Goal: Transaction & Acquisition: Purchase product/service

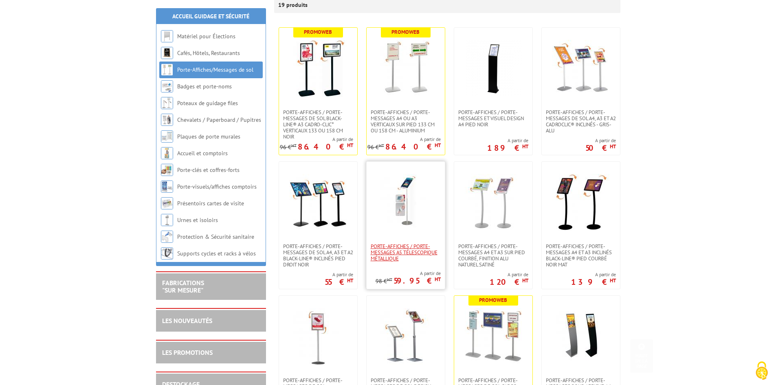
scroll to position [163, 0]
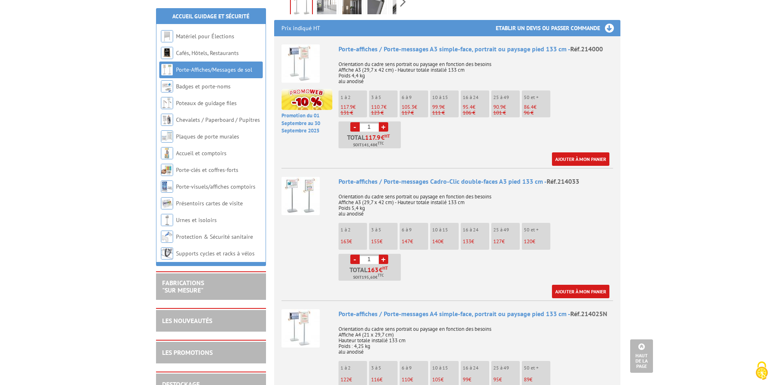
scroll to position [326, 0]
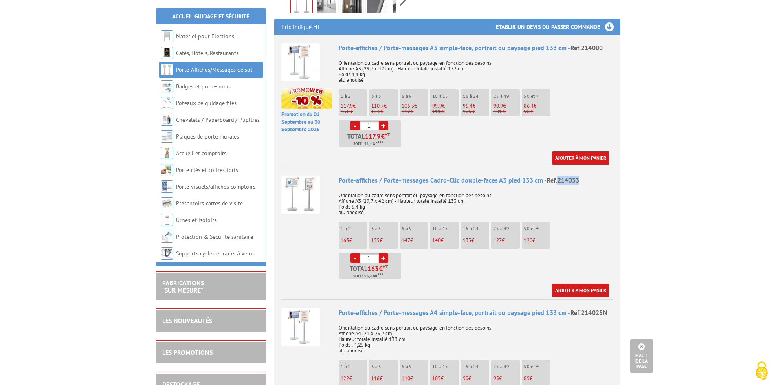
drag, startPoint x: 579, startPoint y: 170, endPoint x: 556, endPoint y: 170, distance: 23.6
click at [556, 176] on div "Porte-affiches / Porte-messages Cadro-Clic double-faces A3 pied 133 cm - Réf.21…" at bounding box center [476, 180] width 275 height 9
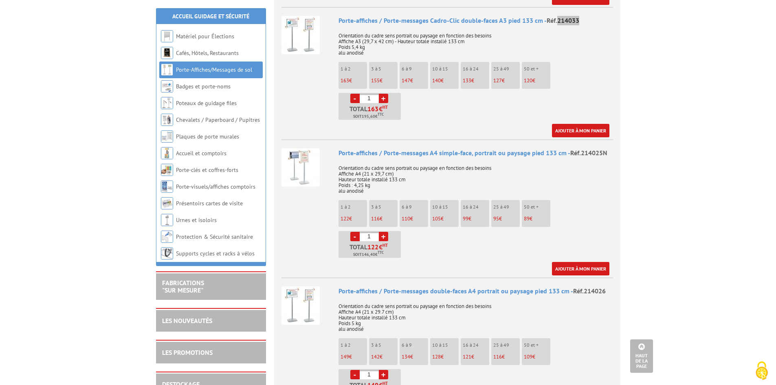
scroll to position [489, 0]
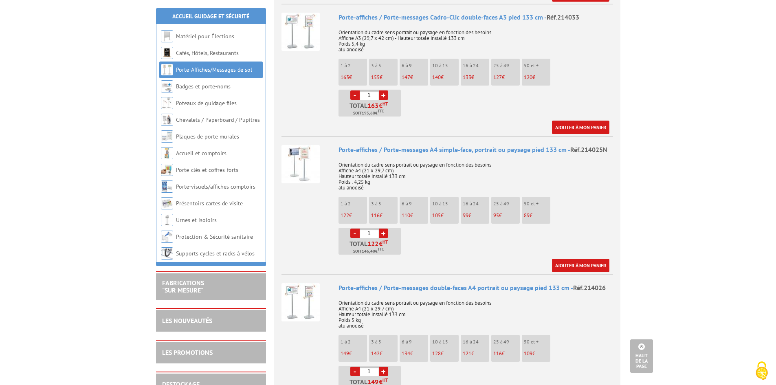
click at [443, 244] on ul "1 à 2 122 € 3 à 5 116 € 6 à 9 110 € 10 à 15 105 € 16 à 24 99 € 95 89" at bounding box center [476, 226] width 275 height 58
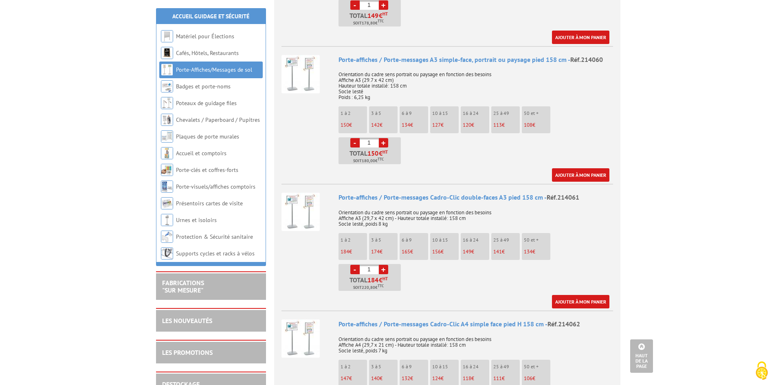
scroll to position [856, 0]
click at [559, 193] on span "Réf.214061" at bounding box center [563, 197] width 33 height 8
copy span "214061"
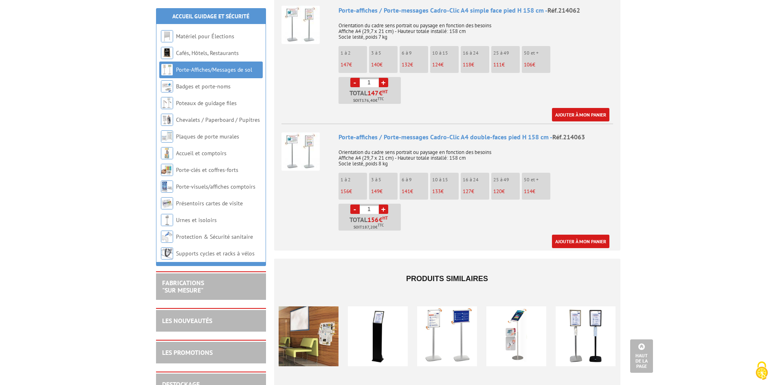
scroll to position [1182, 0]
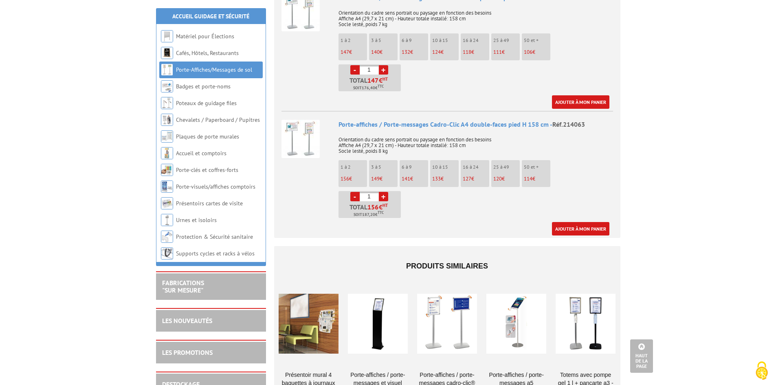
click at [561, 120] on span "Réf.214063" at bounding box center [569, 124] width 33 height 8
click at [570, 120] on span "Réf.214063" at bounding box center [569, 124] width 33 height 8
copy span "214063"
click at [416, 224] on div "Ajouter à mon panier" at bounding box center [474, 228] width 271 height 13
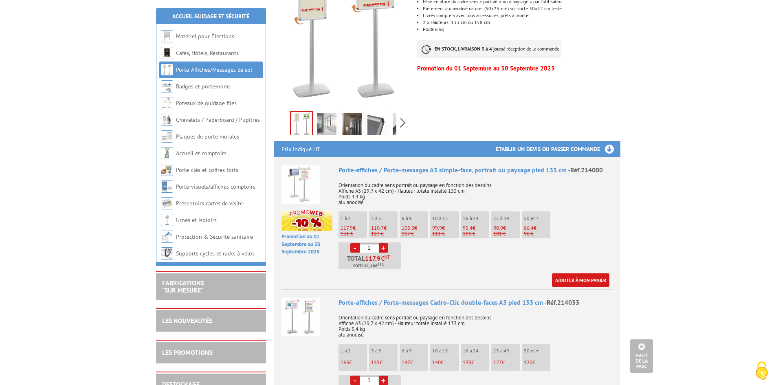
scroll to position [0, 0]
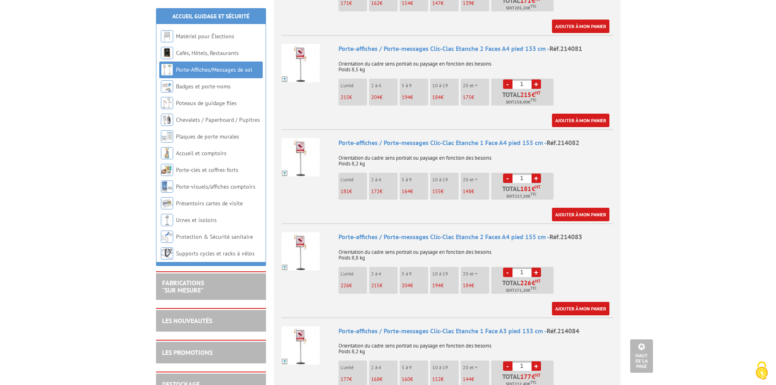
scroll to position [408, 0]
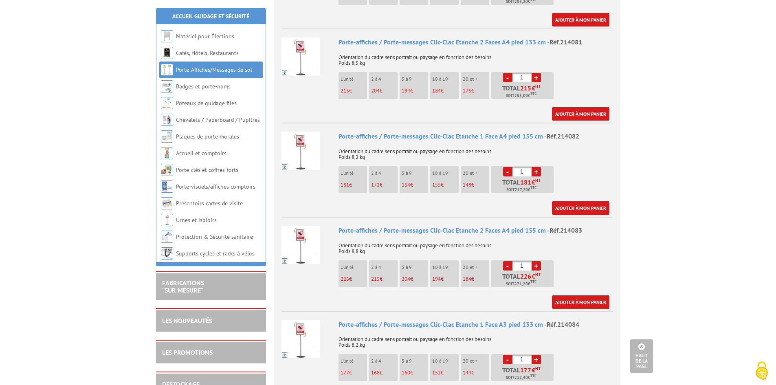
click at [572, 226] on span "Réf.214083" at bounding box center [566, 230] width 33 height 8
copy span "214083"
click at [535, 238] on p "Orientation du cadre sens portrait ou paysage en fonction des besoins Poids 8,8…" at bounding box center [476, 245] width 275 height 17
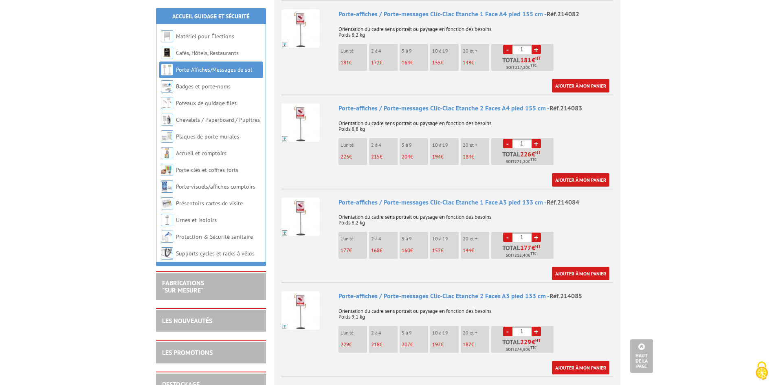
scroll to position [571, 0]
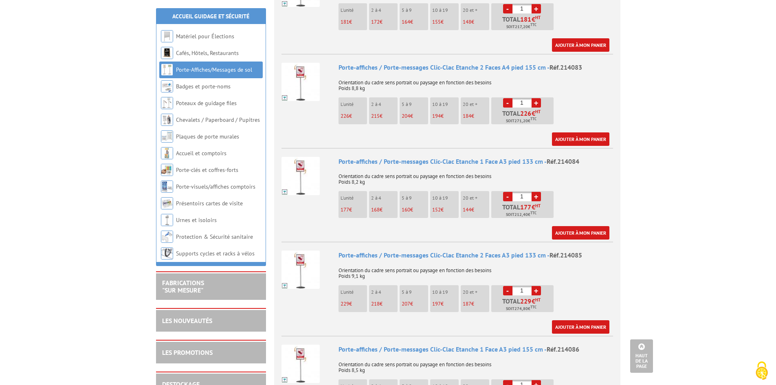
click at [552, 251] on span "Réf.214085" at bounding box center [566, 255] width 33 height 8
click at [555, 251] on span "Réf.214085" at bounding box center [566, 255] width 33 height 8
click at [567, 251] on span "Réf.214085" at bounding box center [566, 255] width 33 height 8
copy span "214085"
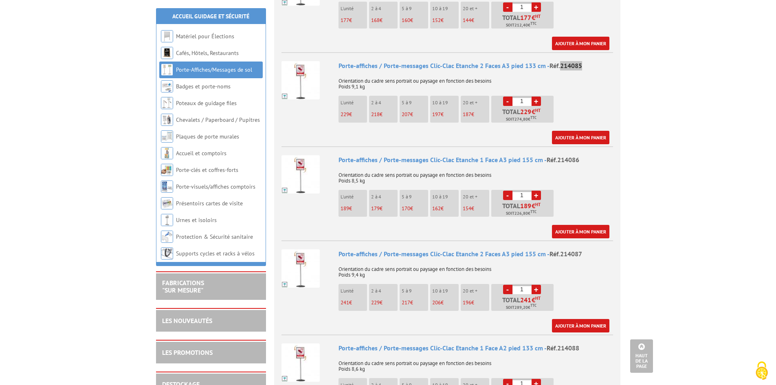
scroll to position [774, 0]
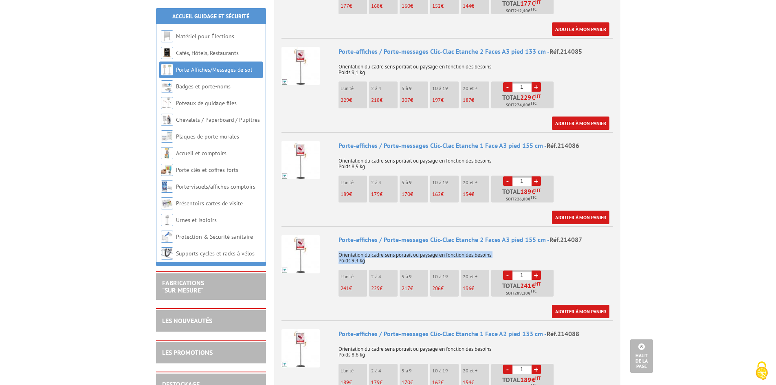
drag, startPoint x: 372, startPoint y: 250, endPoint x: 333, endPoint y: 245, distance: 39.9
click at [333, 245] on li "Porte-affiches / Porte-messages Clic-Clac Etanche 2 Faces A3 pied 155 cm - Réf.…" at bounding box center [448, 272] width 332 height 92
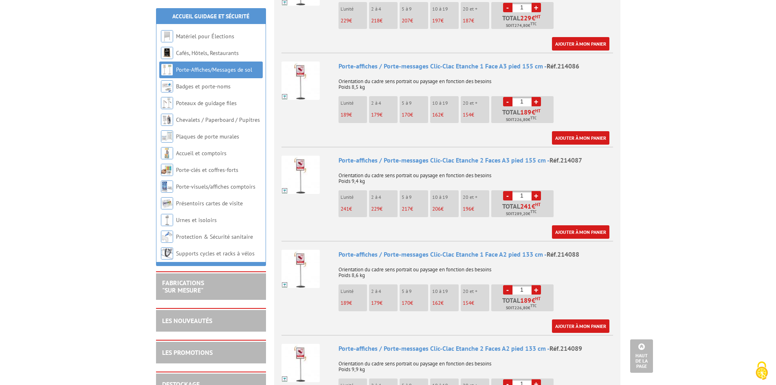
scroll to position [856, 0]
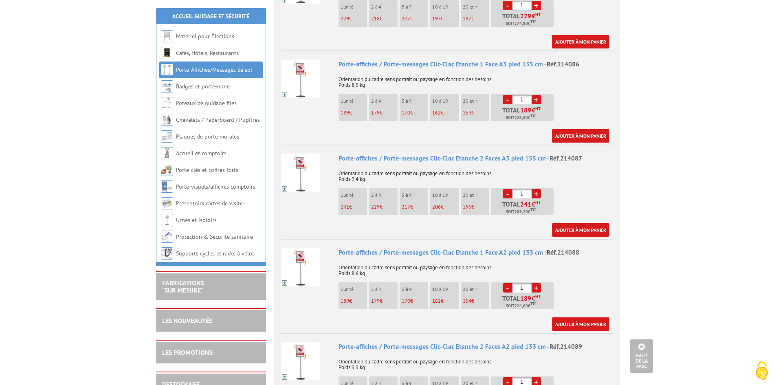
click at [576, 154] on span "Réf.214087" at bounding box center [566, 158] width 33 height 8
copy span "214087"
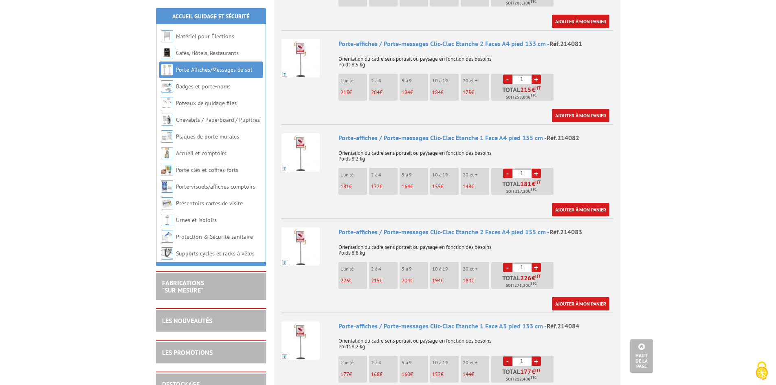
scroll to position [408, 0]
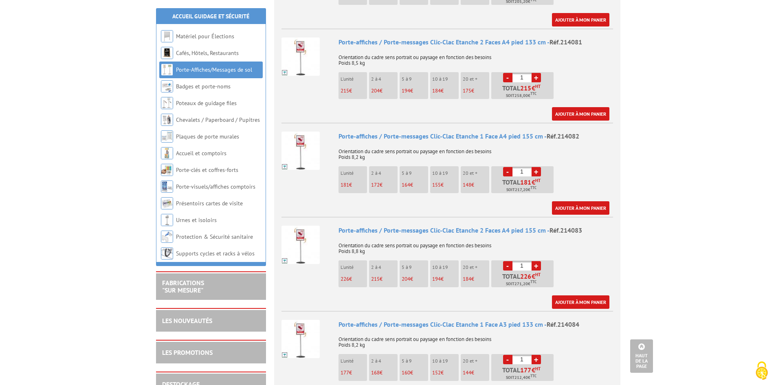
click at [536, 261] on link "+" at bounding box center [536, 265] width 9 height 9
type input "2"
click at [506, 295] on div "Ajouter à mon panier" at bounding box center [474, 301] width 271 height 13
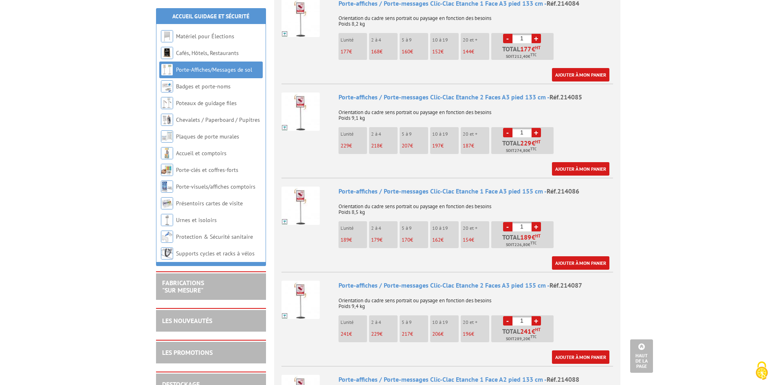
scroll to position [734, 0]
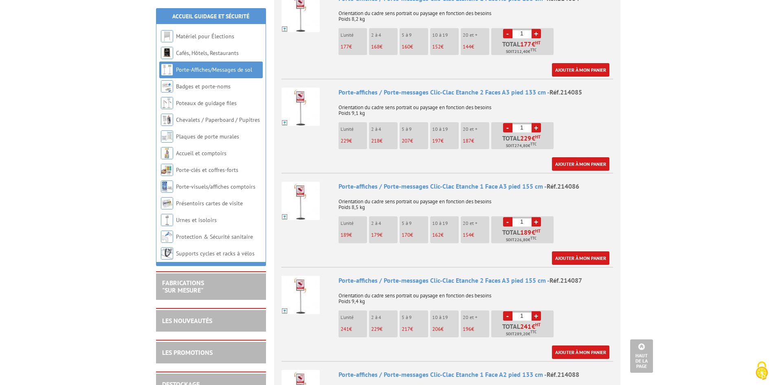
click at [568, 182] on span "Réf.214086" at bounding box center [563, 186] width 33 height 8
copy span "214086"
click at [569, 276] on span "Réf.214087" at bounding box center [566, 280] width 33 height 8
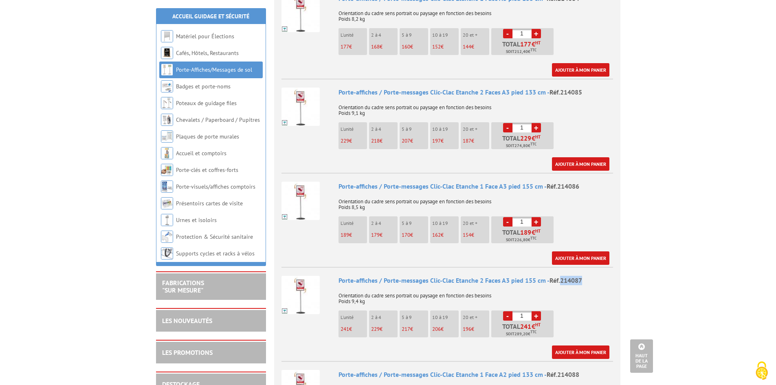
click at [569, 276] on span "Réf.214087" at bounding box center [566, 280] width 33 height 8
copy span "214087"
click at [465, 267] on li "Porte-affiches / Porte-messages Clic-Clac Etanche 2 Faces A3 pied 155 cm - Réf.…" at bounding box center [448, 313] width 332 height 92
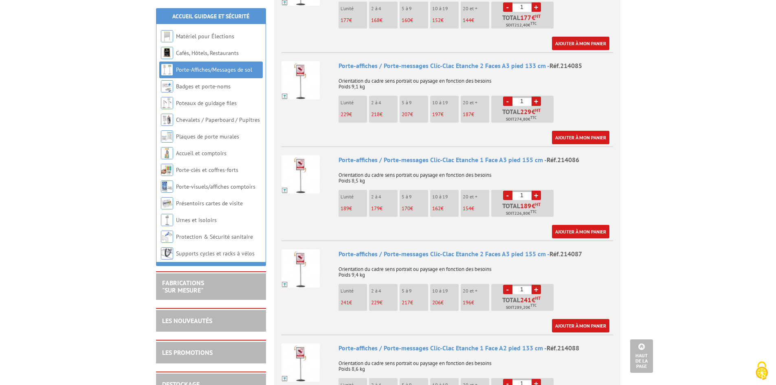
scroll to position [774, 0]
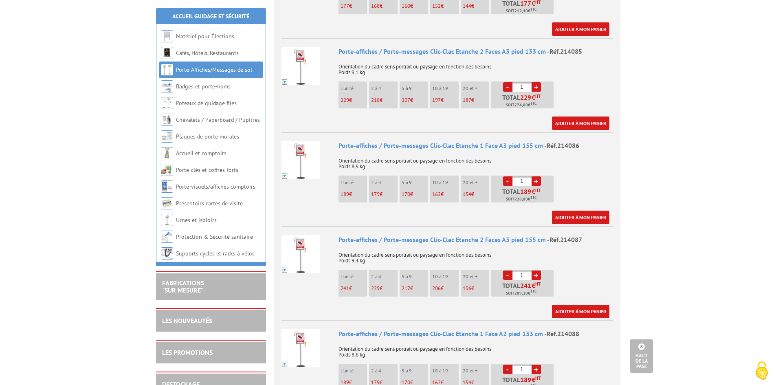
click at [537, 271] on link "+" at bounding box center [536, 275] width 9 height 9
type input "2"
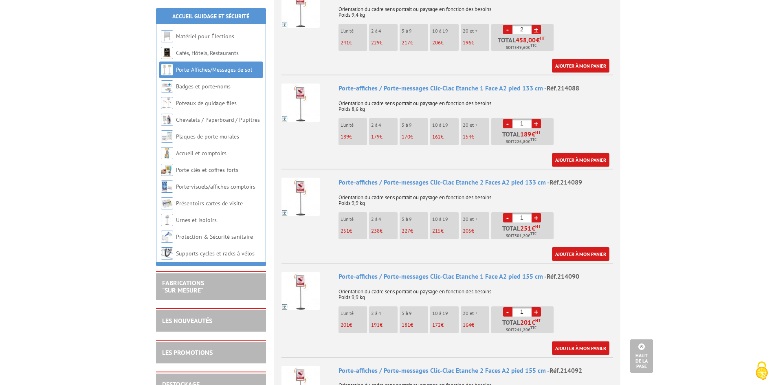
scroll to position [1019, 0]
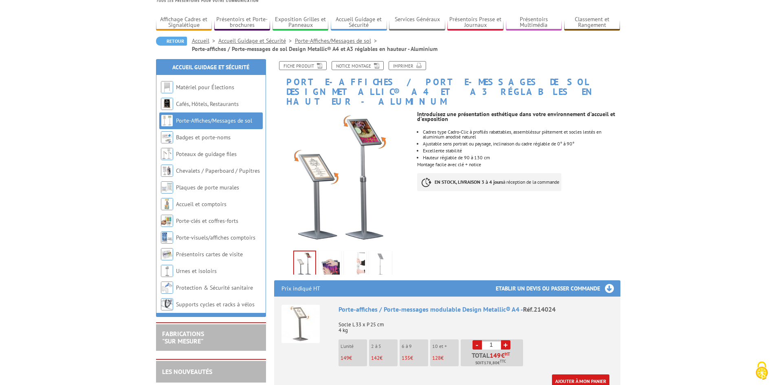
scroll to position [41, 0]
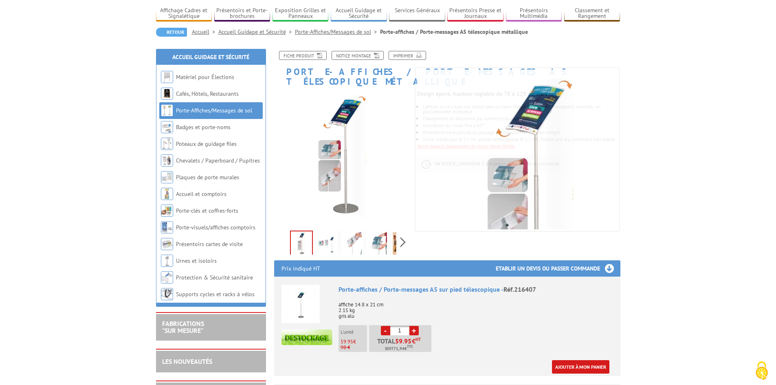
scroll to position [82, 0]
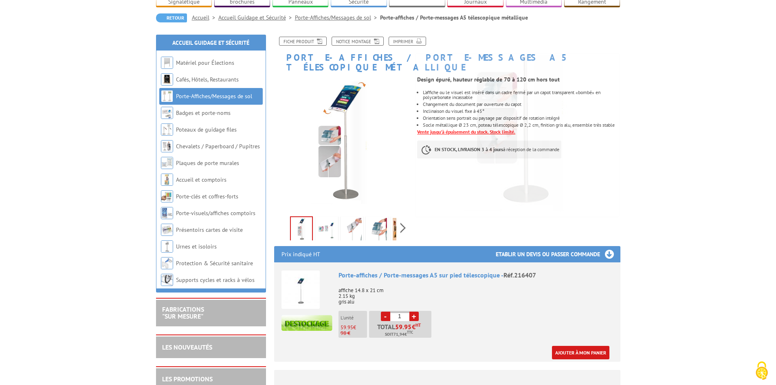
click at [333, 218] on img at bounding box center [327, 230] width 20 height 25
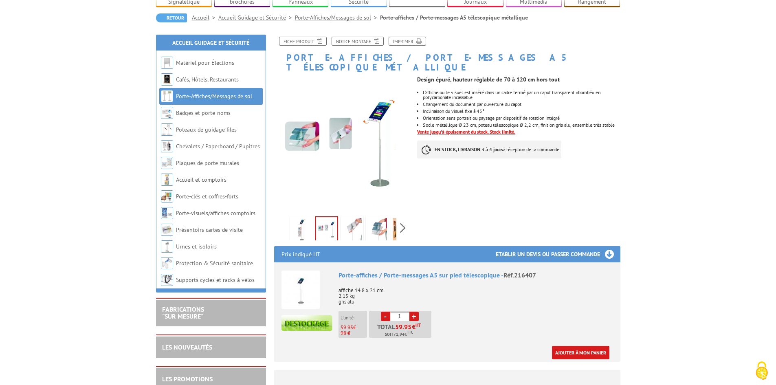
click at [355, 218] on img at bounding box center [352, 230] width 20 height 25
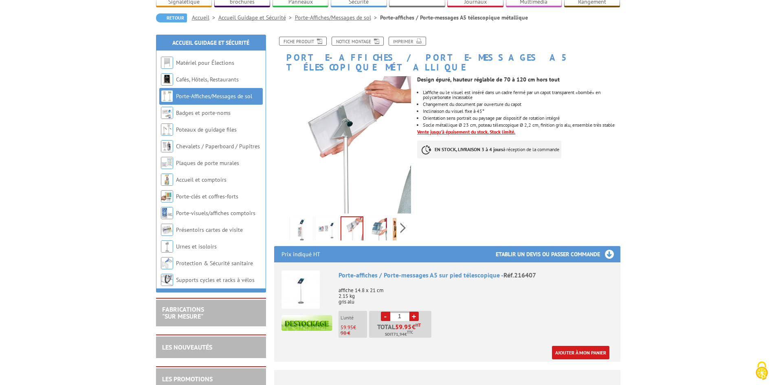
click at [385, 218] on img at bounding box center [378, 230] width 20 height 25
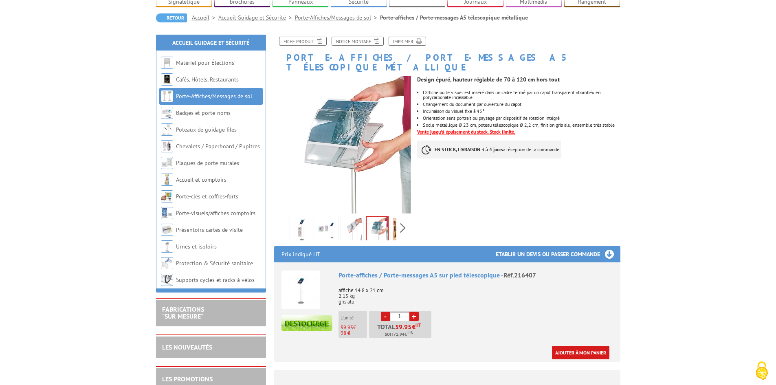
click at [357, 218] on img at bounding box center [352, 230] width 20 height 25
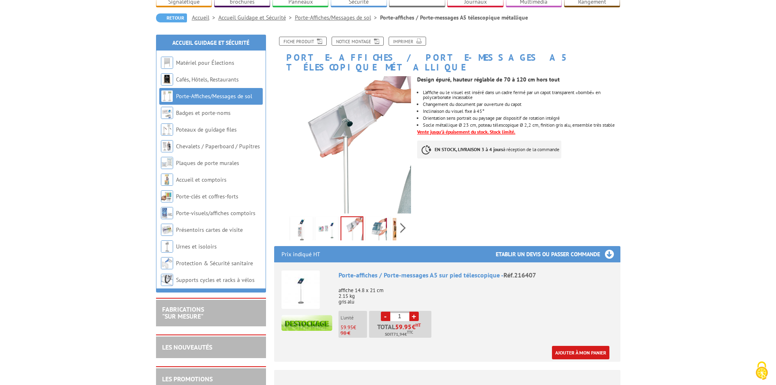
click at [317, 218] on img at bounding box center [327, 230] width 20 height 25
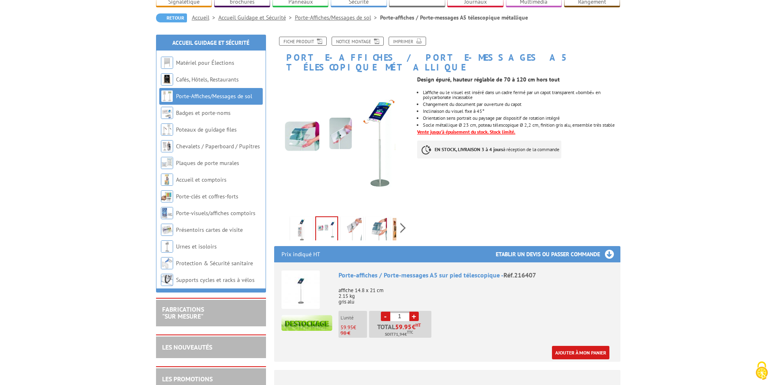
click at [301, 218] on img at bounding box center [302, 230] width 20 height 25
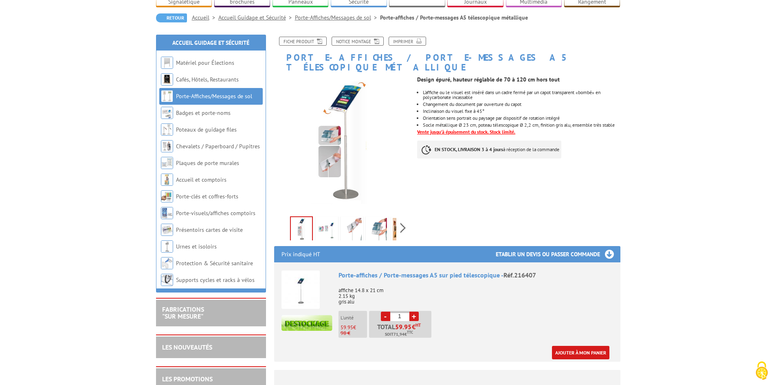
click at [529, 271] on span "Réf.216407" at bounding box center [520, 275] width 33 height 8
copy span "216407"
click at [415, 312] on link "+" at bounding box center [414, 316] width 9 height 9
type input "2"
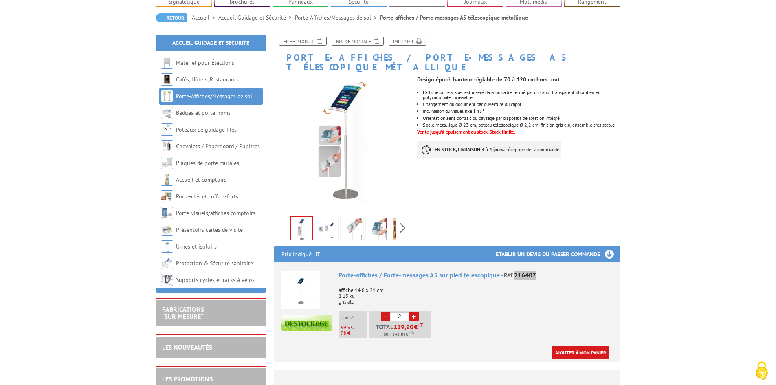
scroll to position [122, 0]
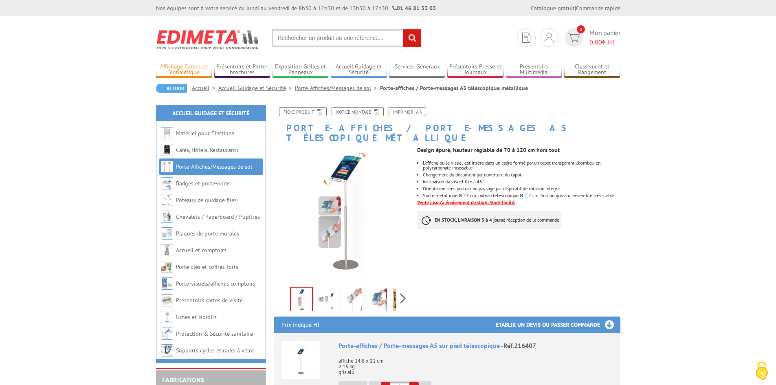
click at [192, 69] on link "Affichage Cadres et Signalétique" at bounding box center [184, 69] width 56 height 13
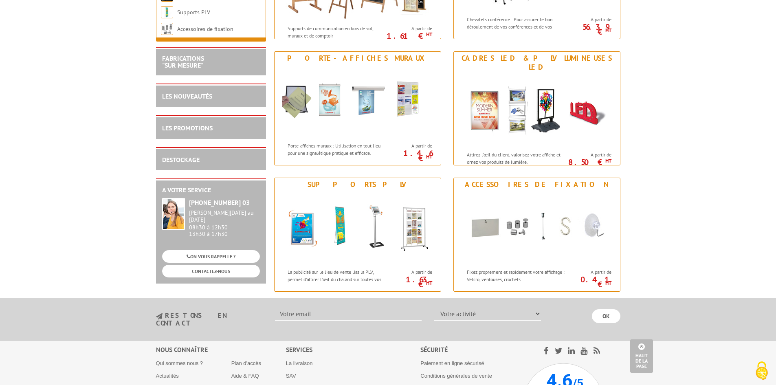
scroll to position [978, 0]
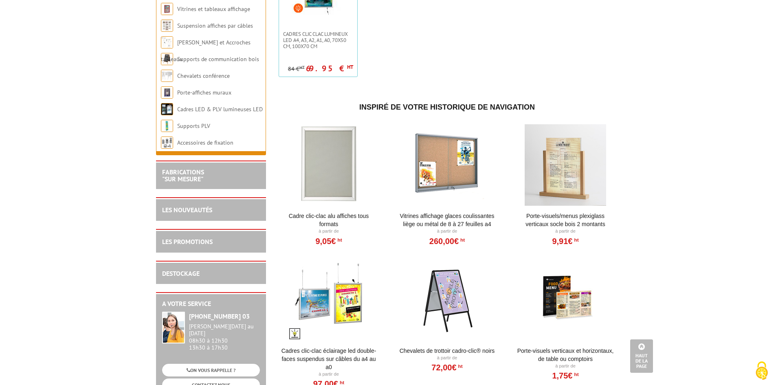
scroll to position [652, 0]
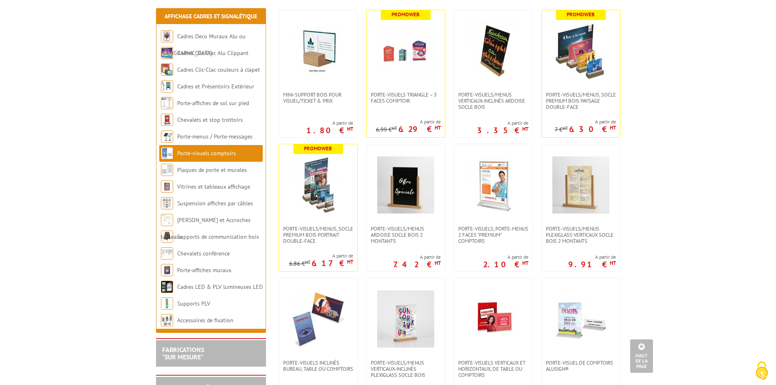
scroll to position [122, 0]
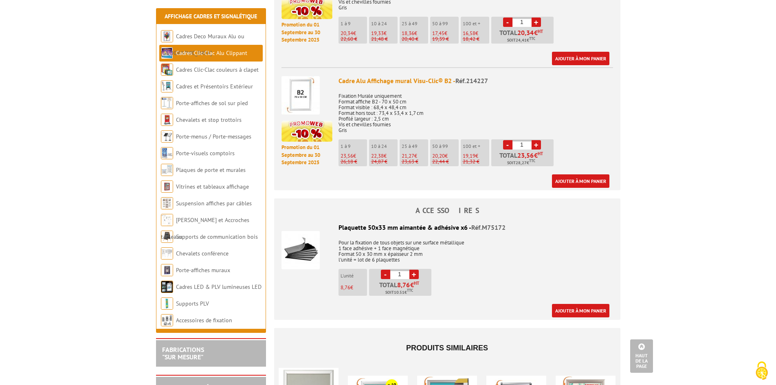
scroll to position [1060, 0]
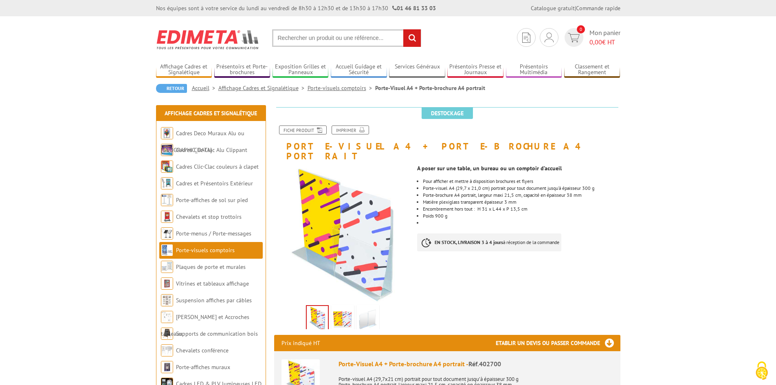
click at [367, 312] on img at bounding box center [368, 319] width 20 height 25
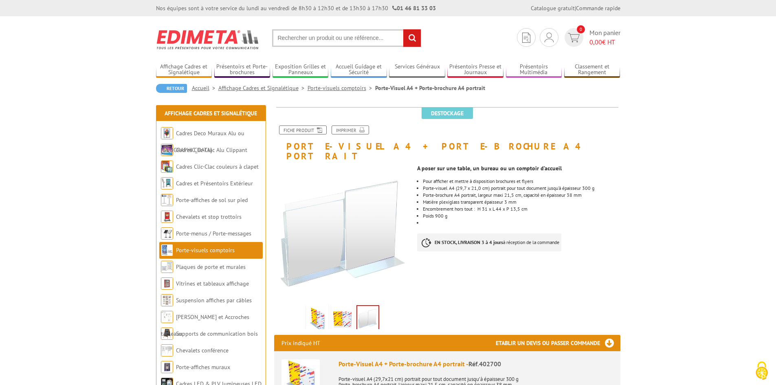
click at [341, 311] on img at bounding box center [343, 319] width 20 height 25
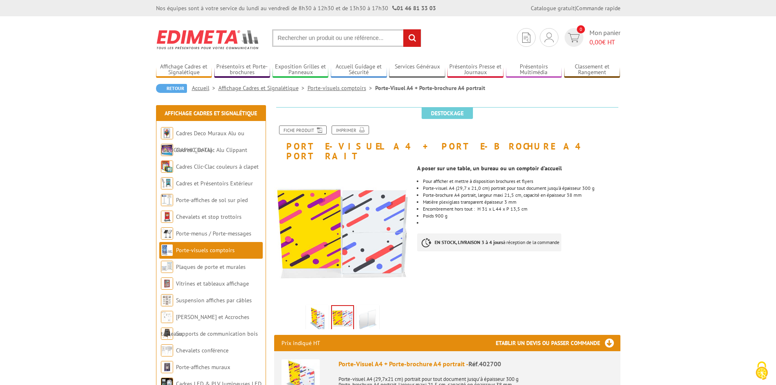
click at [367, 311] on img at bounding box center [368, 319] width 20 height 25
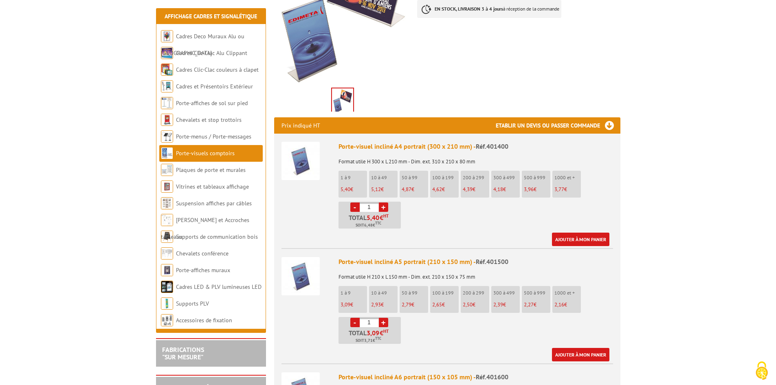
scroll to position [204, 0]
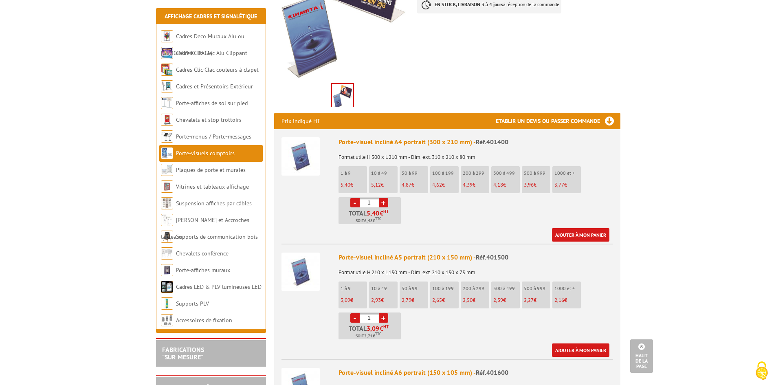
click at [493, 138] on span "Réf.401400" at bounding box center [492, 142] width 33 height 8
copy span "401400"
click at [384, 198] on link "+" at bounding box center [383, 202] width 9 height 9
type input "2"
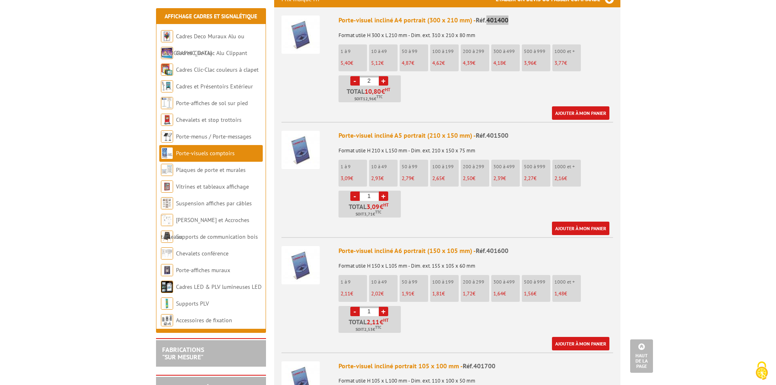
scroll to position [326, 0]
click at [489, 131] on span "Réf.401500" at bounding box center [492, 135] width 33 height 8
copy span "401500"
click at [382, 191] on link "+" at bounding box center [383, 195] width 9 height 9
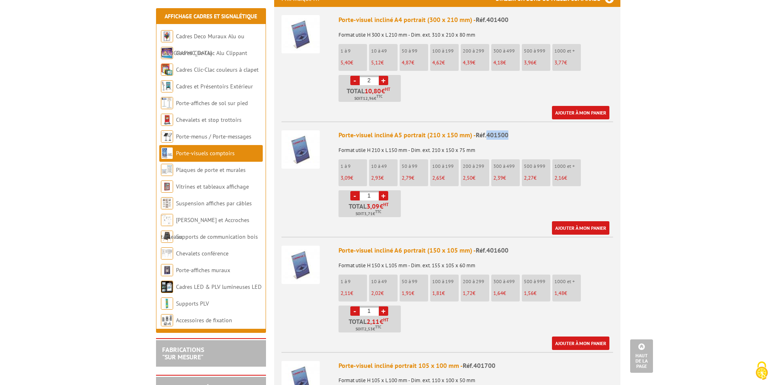
type input "2"
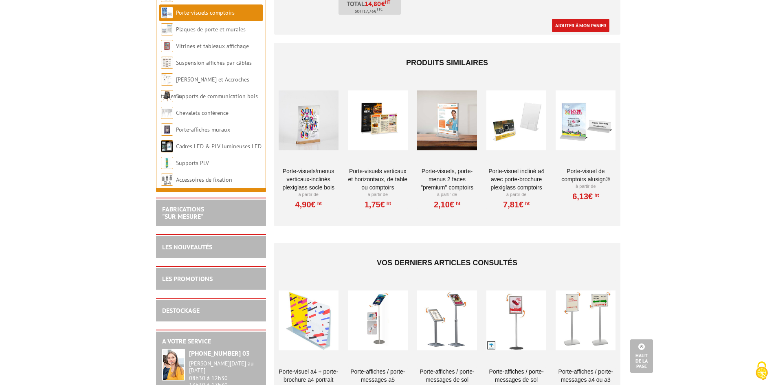
scroll to position [1345, 0]
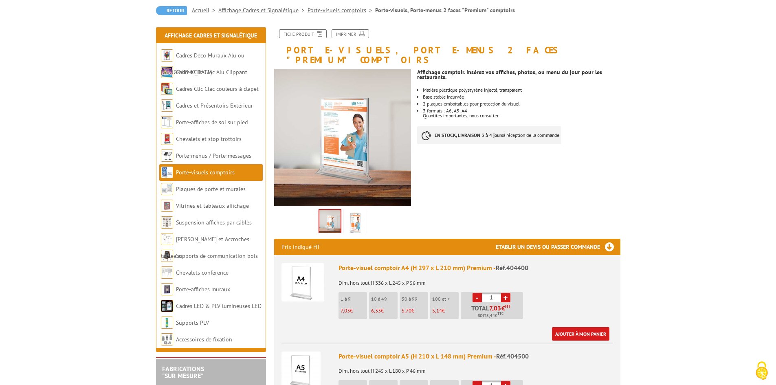
scroll to position [122, 0]
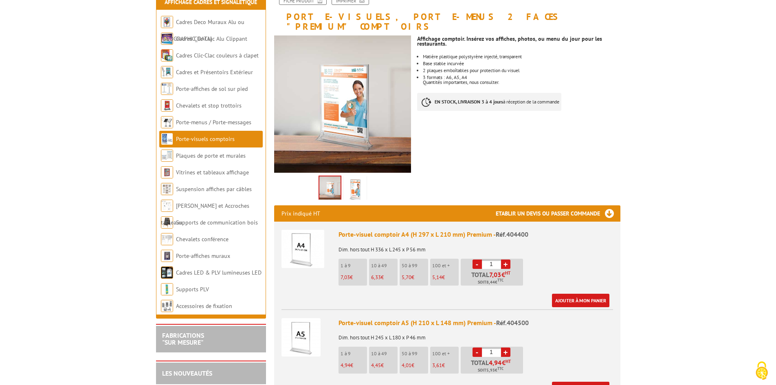
click at [504, 260] on link "+" at bounding box center [505, 264] width 9 height 9
type input "2"
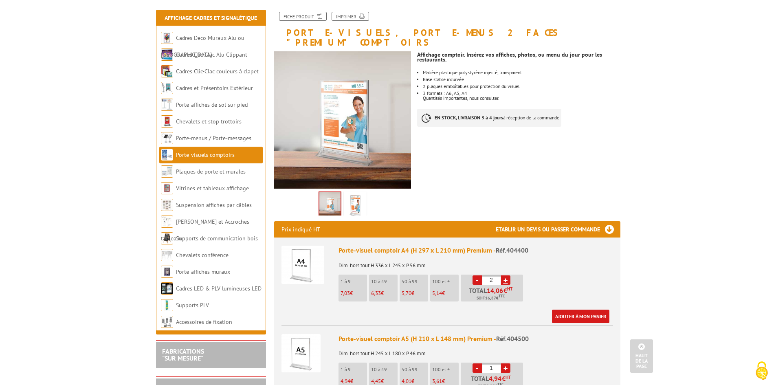
scroll to position [82, 0]
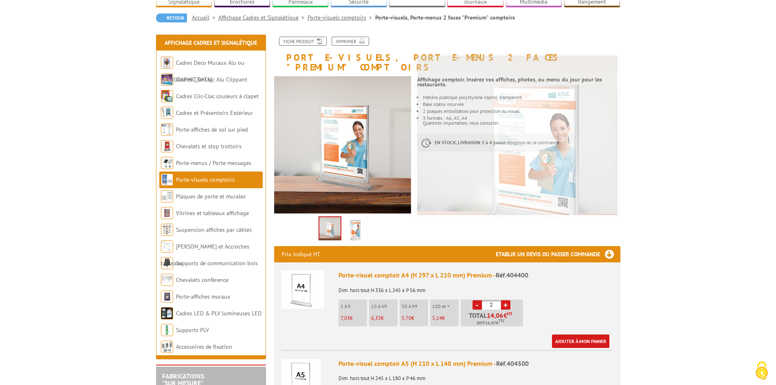
click at [514, 271] on span "Réf.404400" at bounding box center [512, 275] width 33 height 8
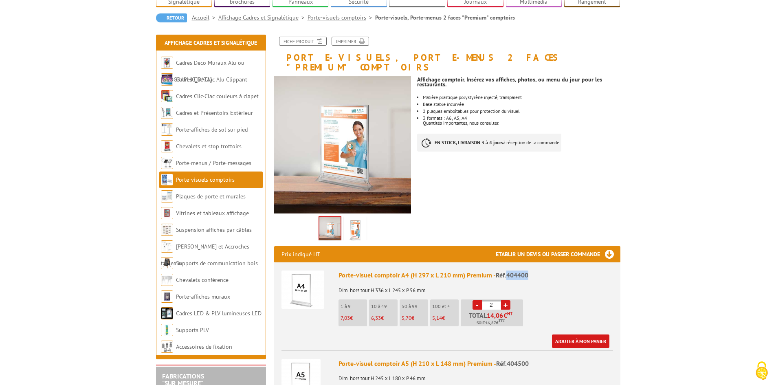
copy span "404400"
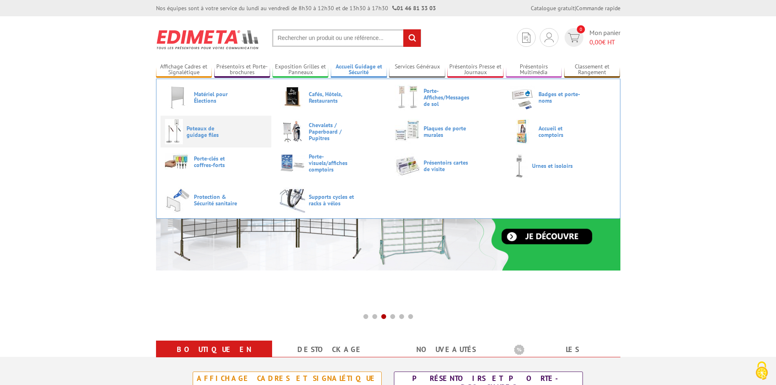
click at [219, 139] on link "Poteaux de guidage files" at bounding box center [216, 131] width 102 height 25
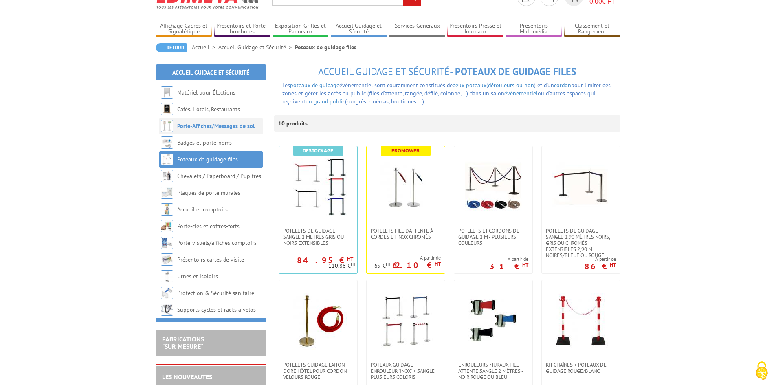
click at [224, 126] on link "Porte-Affiches/Messages de sol" at bounding box center [215, 125] width 77 height 7
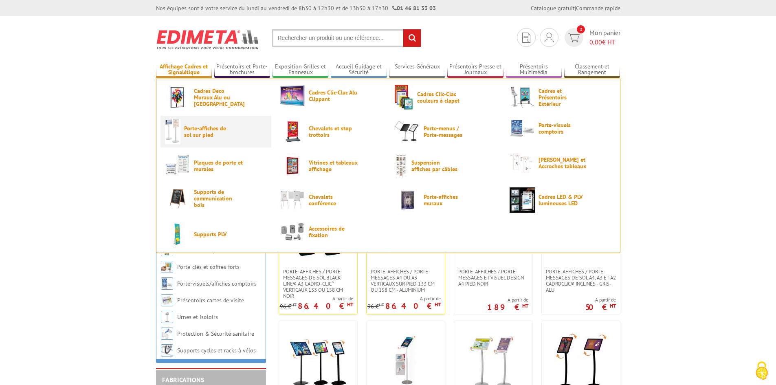
click at [209, 137] on span "Porte-affiches de sol sur pied" at bounding box center [208, 131] width 49 height 13
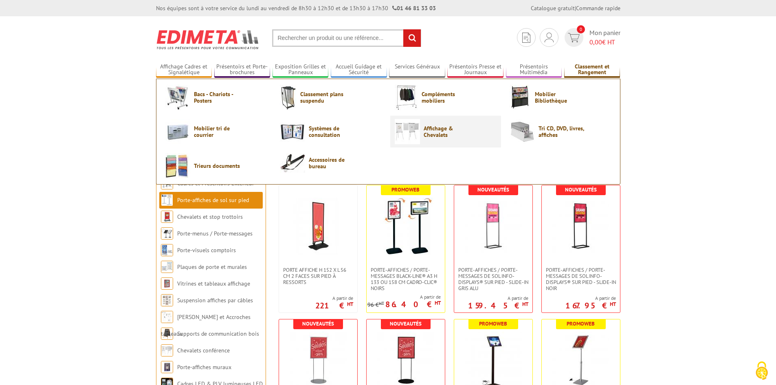
click at [435, 124] on link "Affichage & Chevalets" at bounding box center [446, 131] width 102 height 25
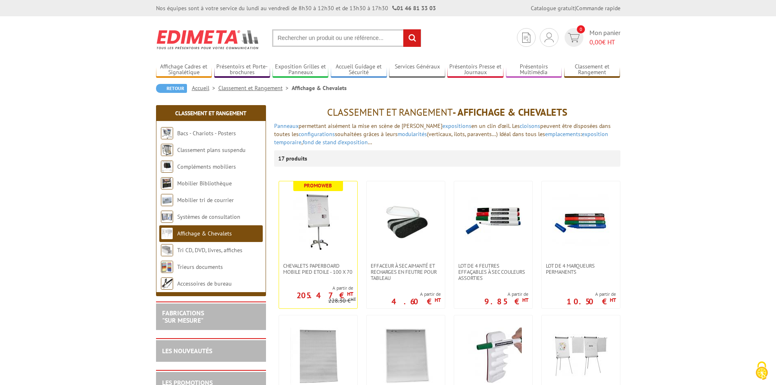
click at [217, 39] on img at bounding box center [208, 39] width 104 height 30
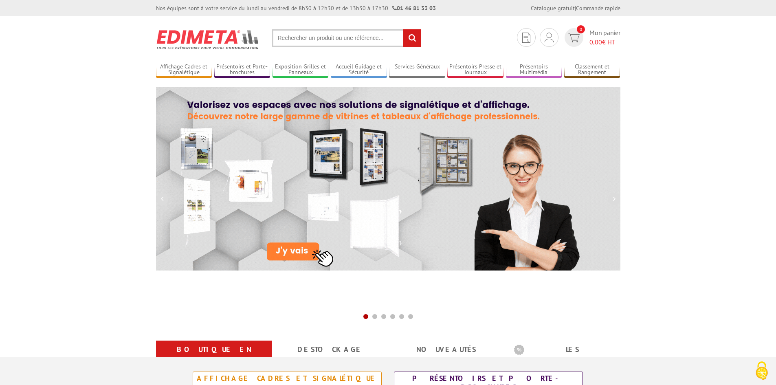
click at [294, 39] on input "text" at bounding box center [346, 38] width 149 height 18
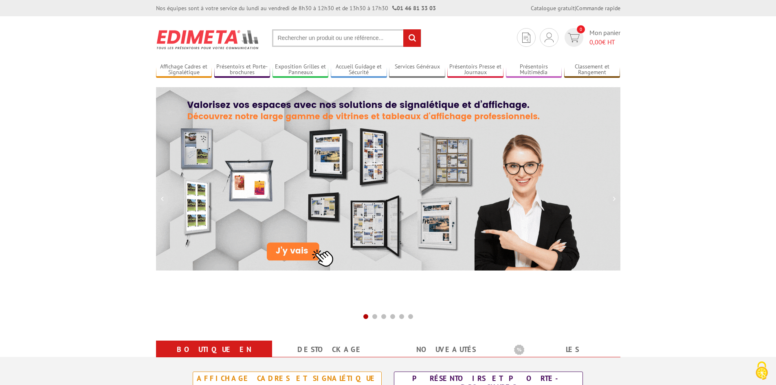
click at [294, 39] on input "text" at bounding box center [346, 38] width 149 height 18
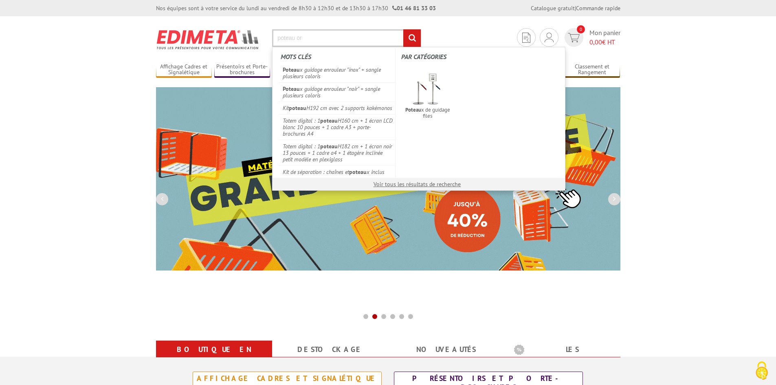
type input "poteau or"
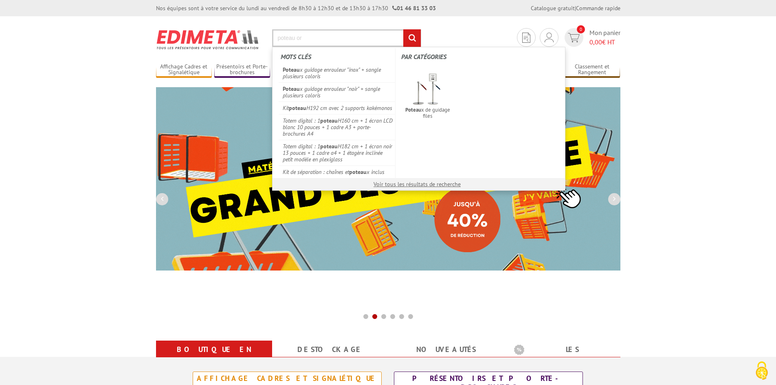
click at [403, 29] on input "rechercher" at bounding box center [412, 38] width 18 height 18
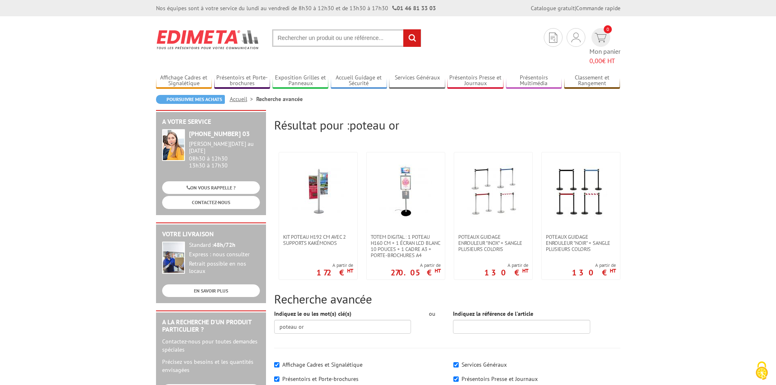
click at [160, 27] on img at bounding box center [208, 39] width 104 height 30
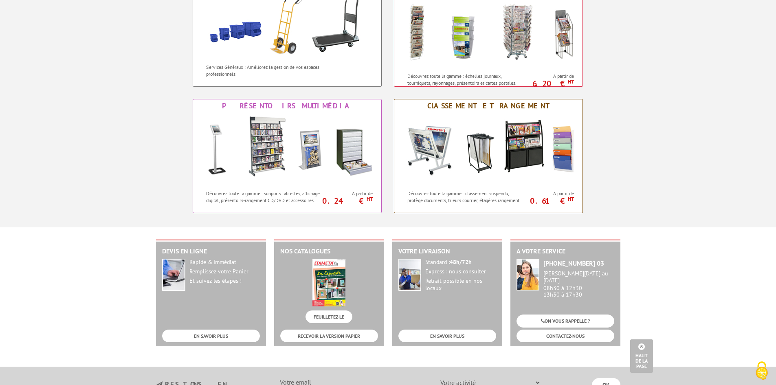
scroll to position [652, 0]
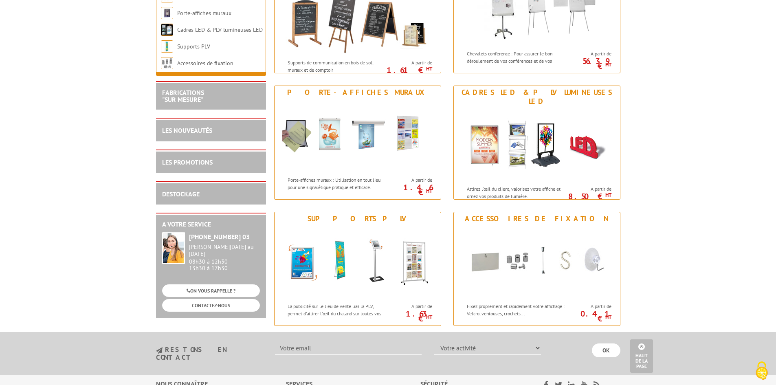
scroll to position [937, 0]
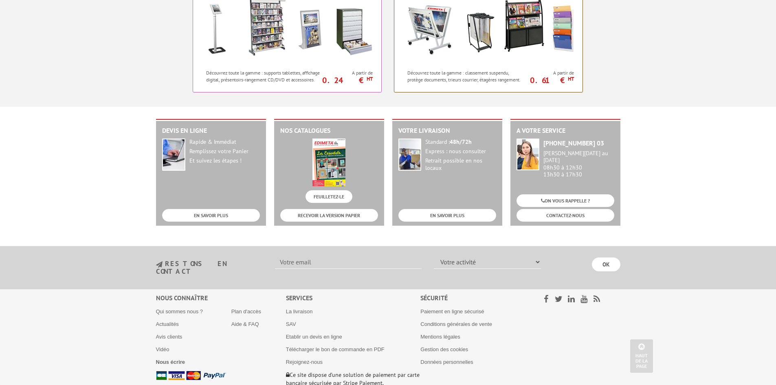
scroll to position [815, 0]
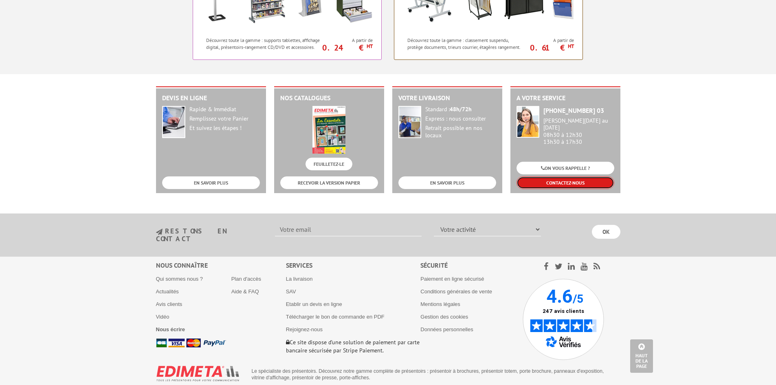
click at [571, 176] on link "CONTACTEZ-NOUS" at bounding box center [566, 182] width 98 height 13
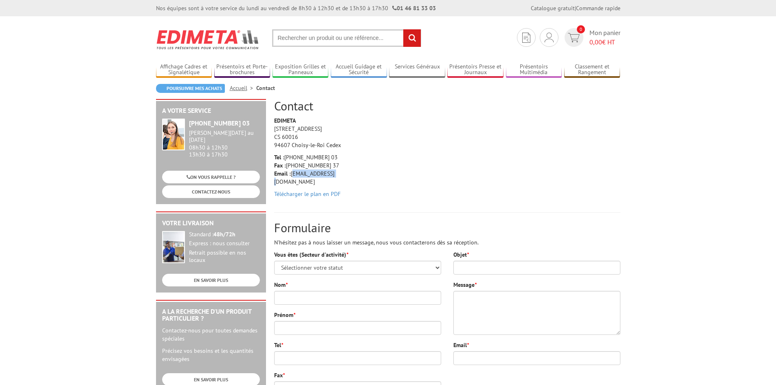
drag, startPoint x: 321, startPoint y: 173, endPoint x: 292, endPoint y: 175, distance: 29.0
click at [292, 175] on p "Tel : [PHONE_NUMBER] 03 Fax : [PHONE_NUMBER] 37 Email : [EMAIL_ADDRESS][DOMAIN_…" at bounding box center [312, 169] width 77 height 33
copy p "[EMAIL_ADDRESS][DOMAIN_NAME]"
